Goal: Task Accomplishment & Management: Manage account settings

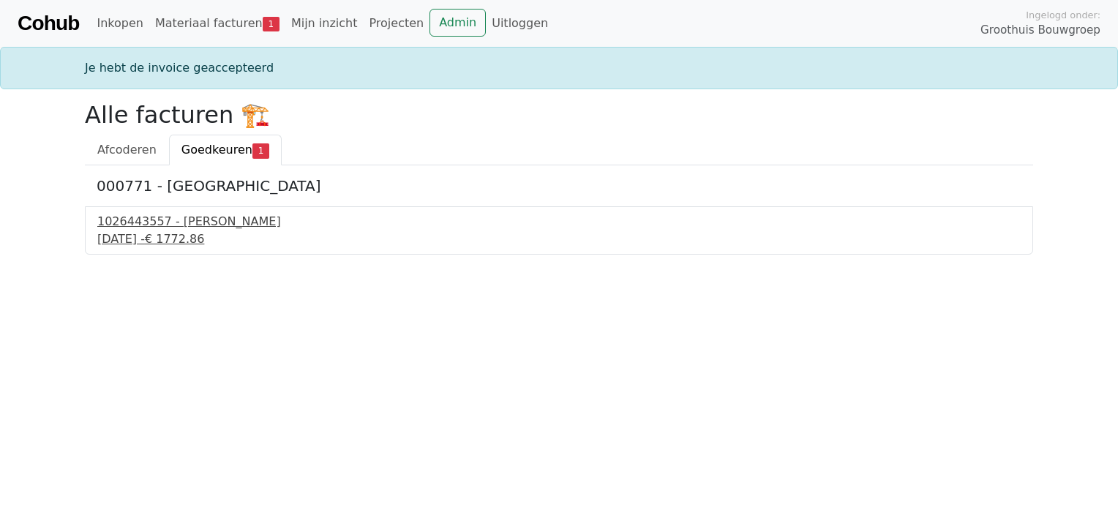
click at [204, 245] on span "€ 1772.86" at bounding box center [174, 239] width 59 height 14
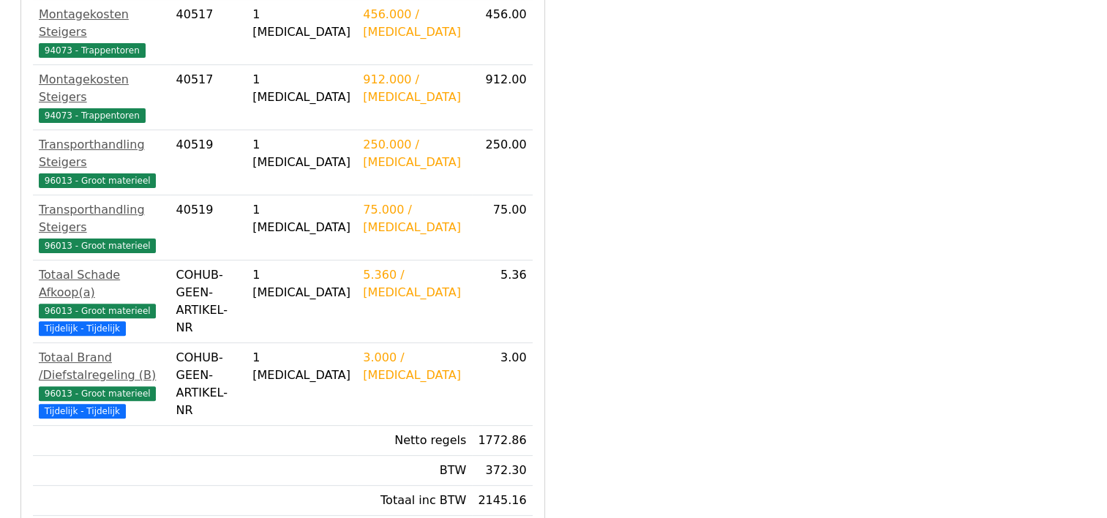
scroll to position [439, 0]
